Goal: Obtain resource: Download file/media

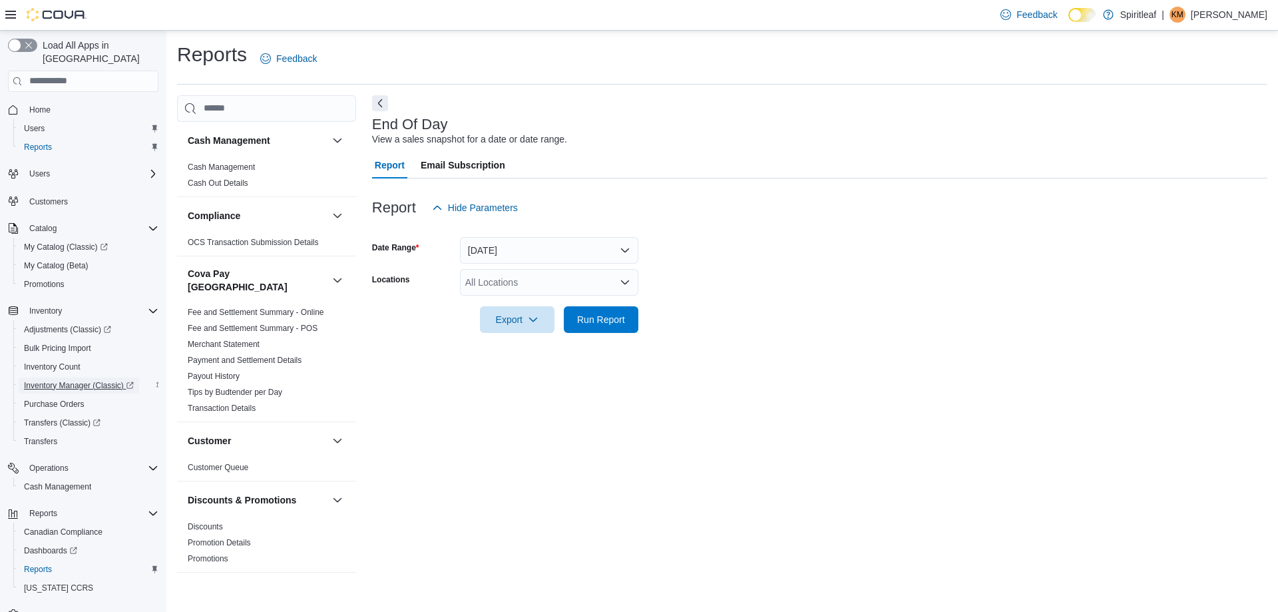
click at [79, 380] on span "Inventory Manager (Classic)" at bounding box center [79, 385] width 110 height 11
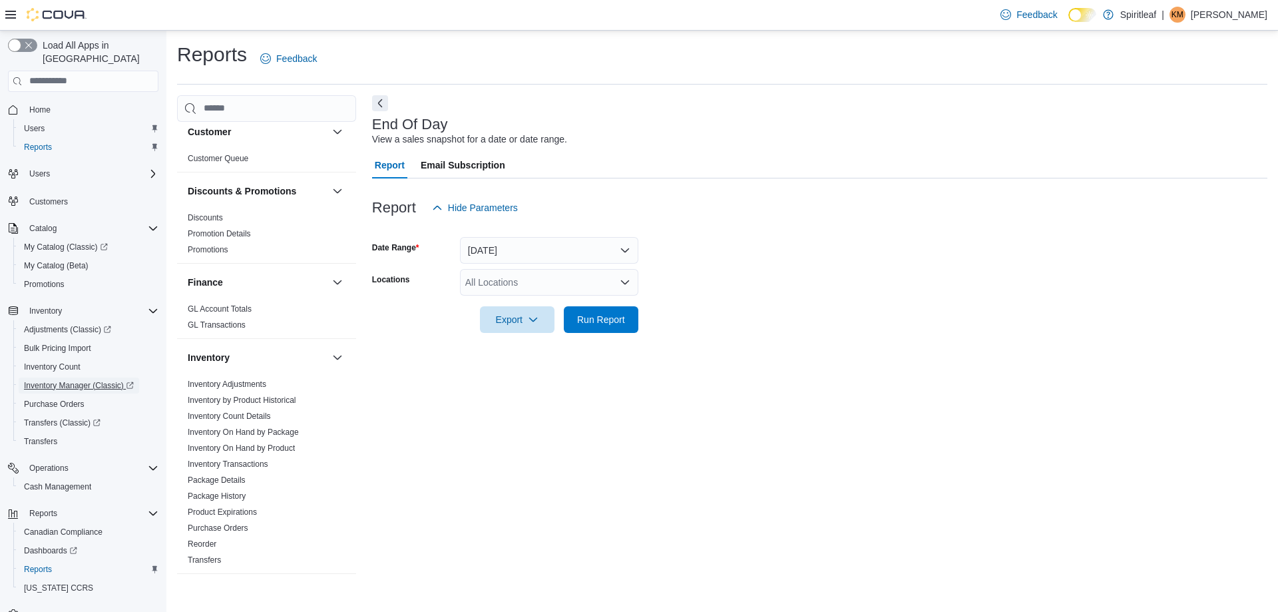
scroll to position [333, 0]
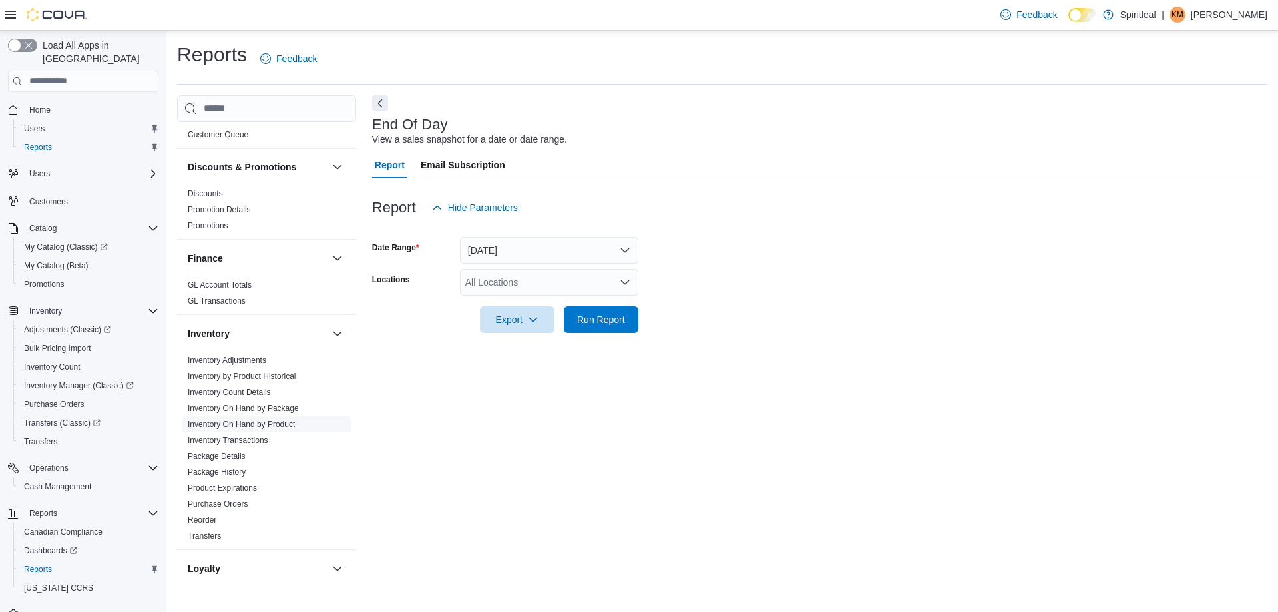
click at [236, 419] on link "Inventory On Hand by Product" at bounding box center [241, 423] width 107 height 9
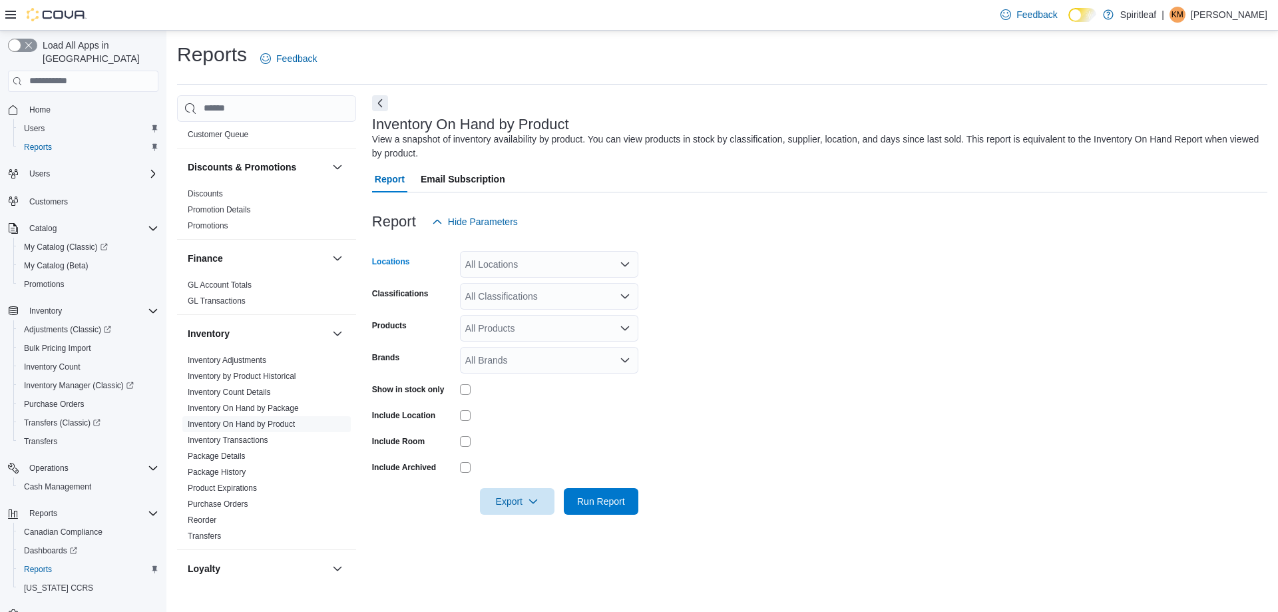
click at [526, 264] on div "All Locations" at bounding box center [549, 264] width 178 height 27
type input "***"
click at [517, 290] on span "589 - Spiritleaf Princess St. ([GEOGRAPHIC_DATA])" at bounding box center [617, 286] width 218 height 13
click at [425, 390] on label "Show in stock only" at bounding box center [408, 389] width 73 height 11
click at [514, 291] on div "All Classifications" at bounding box center [549, 296] width 178 height 27
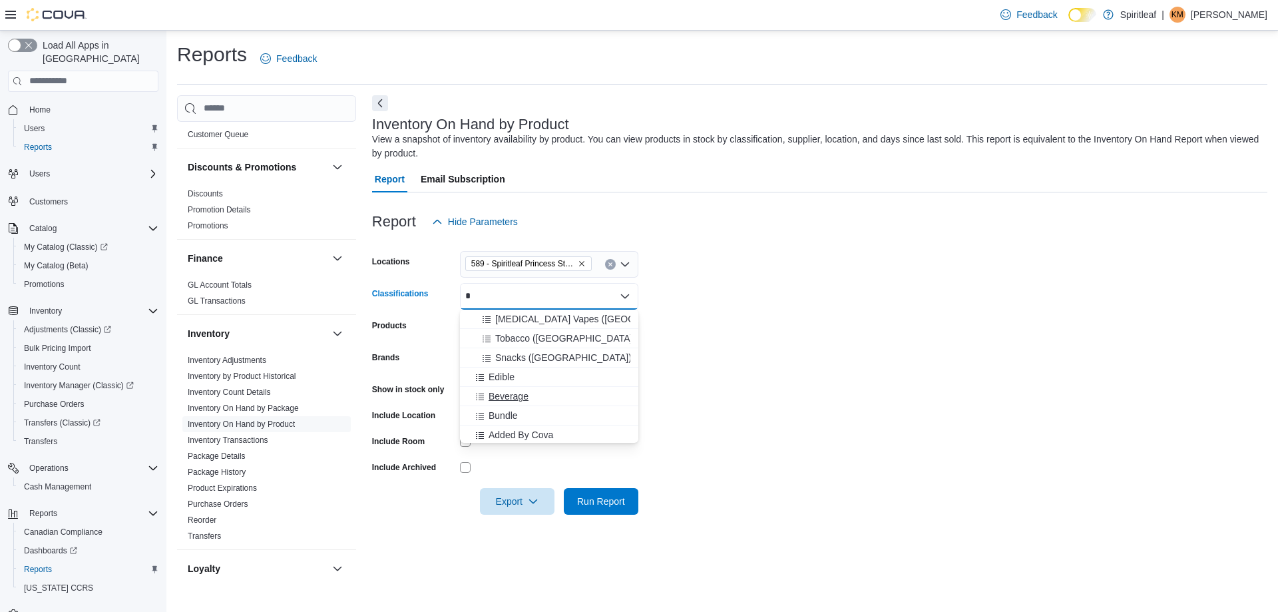
type input "*"
click at [539, 392] on div "Beverage" at bounding box center [549, 395] width 162 height 13
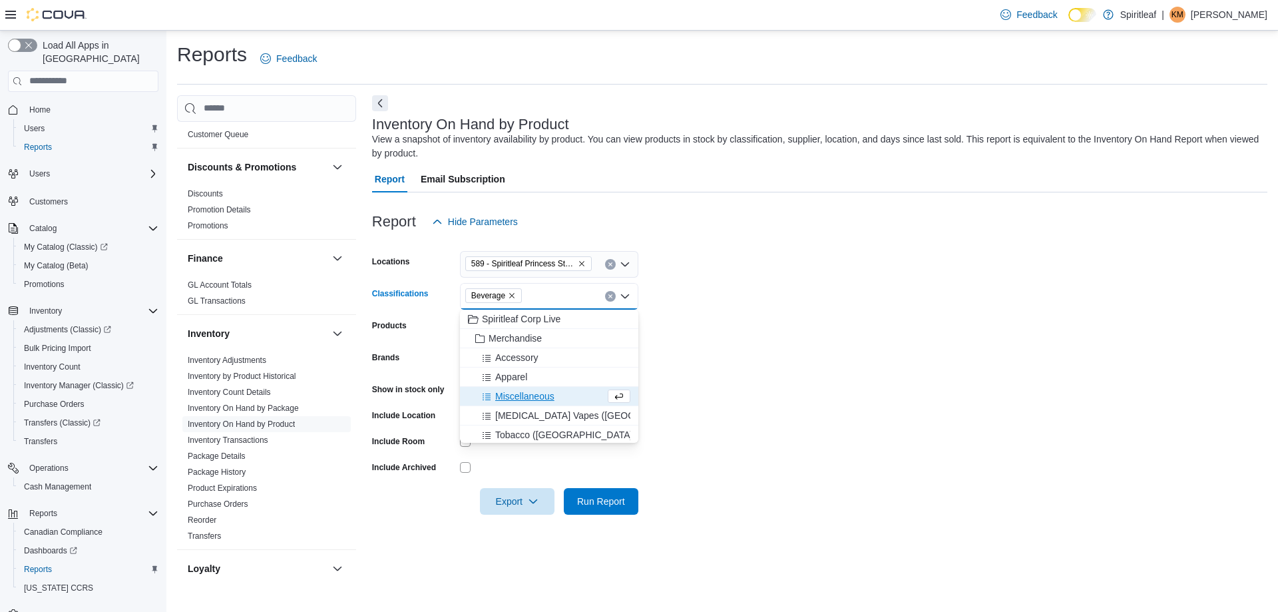
click at [669, 386] on form "Locations [STREET_ADDRESS] Classifications Beverage Combo box. Selected. [GEOGR…" at bounding box center [819, 375] width 895 height 280
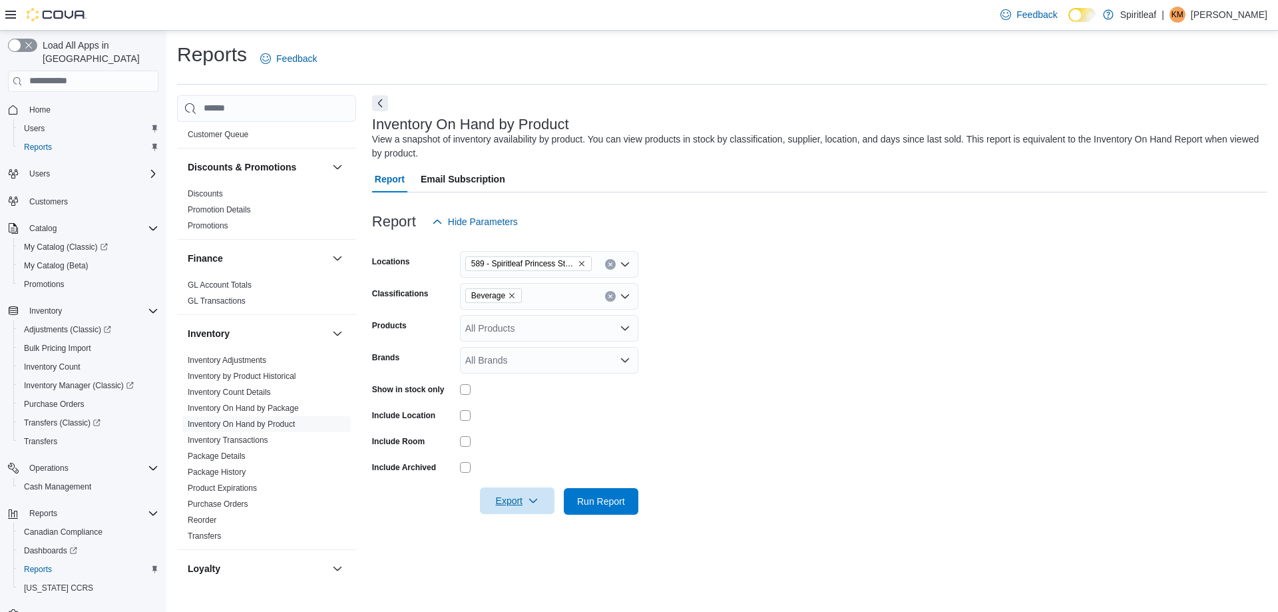
click at [522, 503] on span "Export" at bounding box center [517, 500] width 59 height 27
click at [534, 426] on button "Export to Excel" at bounding box center [517, 419] width 76 height 27
